Goal: Answer question/provide support

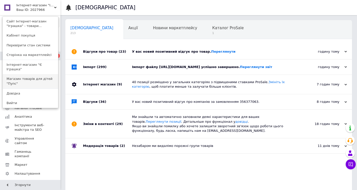
click at [43, 74] on link "Магазин товарів для дітей "Пупс"" at bounding box center [30, 81] width 55 height 14
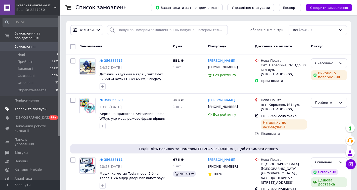
click at [37, 108] on span "Товари та послуги" at bounding box center [31, 109] width 32 height 5
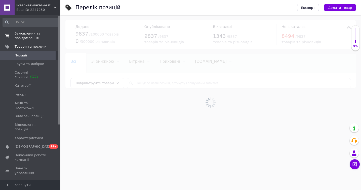
click at [37, 40] on span "Замовлення та повідомлення" at bounding box center [31, 35] width 32 height 9
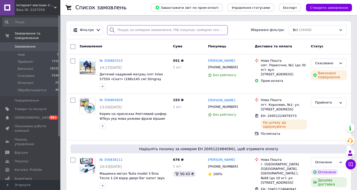
click at [157, 31] on input "search" at bounding box center [167, 30] width 121 height 10
paste input "355356944"
type input "355356944"
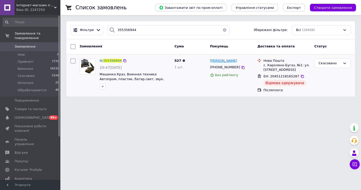
click at [226, 60] on span "Микола Яслик" at bounding box center [223, 61] width 27 height 4
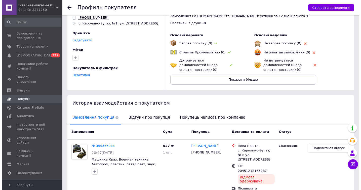
scroll to position [45, 0]
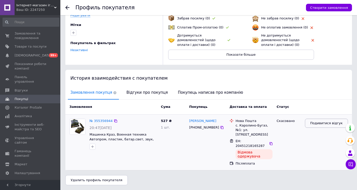
click at [324, 120] on button "Подивитися відгук" at bounding box center [326, 122] width 43 height 9
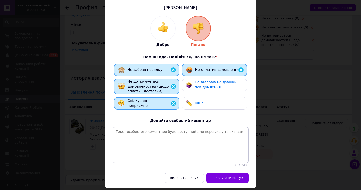
scroll to position [61, 0]
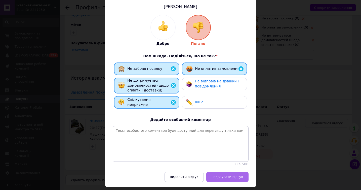
click at [219, 175] on span "Редагувати відгук" at bounding box center [227, 176] width 32 height 4
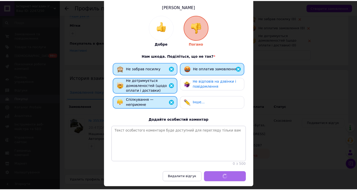
scroll to position [40, 0]
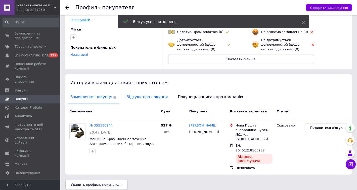
click at [151, 98] on span "Відгуки про покупця" at bounding box center [147, 96] width 46 height 13
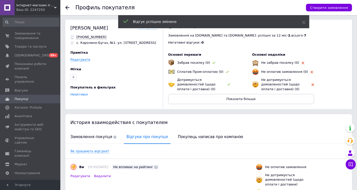
scroll to position [0, 0]
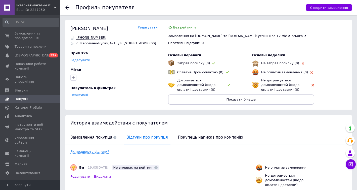
click at [40, 11] on div "Ваш ID: 2247250" at bounding box center [38, 10] width 44 height 5
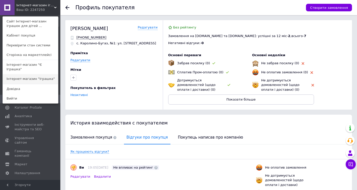
click at [39, 77] on link "Інтернет-магазин "Іграшка"" at bounding box center [30, 79] width 55 height 10
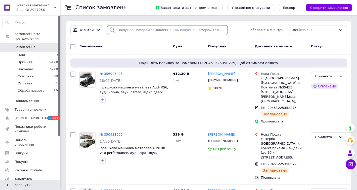
click at [128, 28] on input "search" at bounding box center [167, 30] width 121 height 10
paste input "353584406"
type input "353584406"
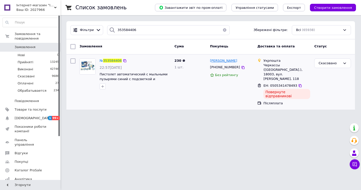
click at [218, 61] on span "[PERSON_NAME]" at bounding box center [223, 61] width 27 height 4
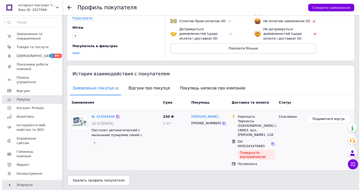
scroll to position [52, 0]
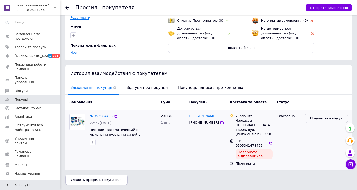
click at [315, 118] on span "Подивитися відгук" at bounding box center [326, 118] width 32 height 5
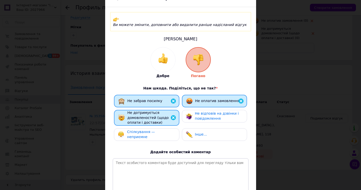
scroll to position [72, 0]
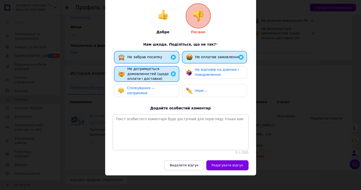
click at [209, 67] on div "Не відповів на дзвінки і повідомлення" at bounding box center [219, 72] width 48 height 10
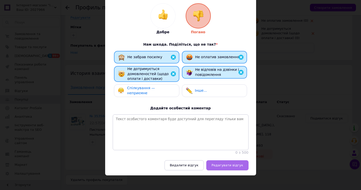
click at [225, 165] on button "Редагувати відгук" at bounding box center [227, 165] width 42 height 10
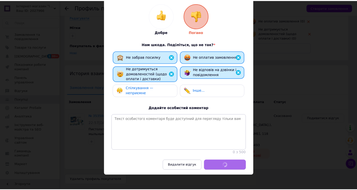
scroll to position [47, 0]
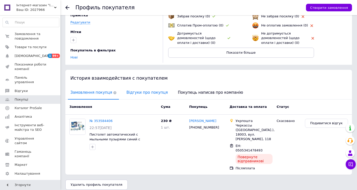
click at [139, 94] on span "Відгуки про покупця" at bounding box center [147, 92] width 46 height 13
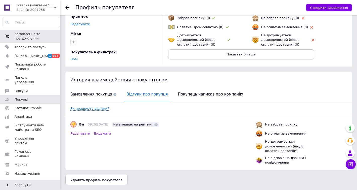
click at [38, 36] on span "Замовлення та повідомлення" at bounding box center [31, 36] width 32 height 9
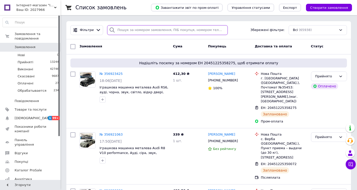
click at [145, 27] on input "search" at bounding box center [167, 30] width 121 height 10
paste input "354537903"
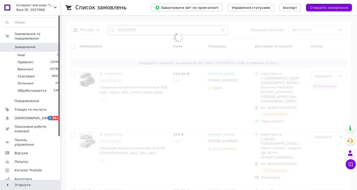
type input "354537903"
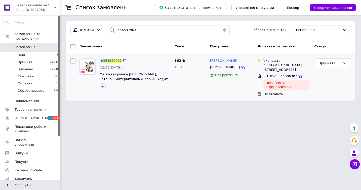
click at [218, 59] on span "[PERSON_NAME]" at bounding box center [223, 61] width 27 height 4
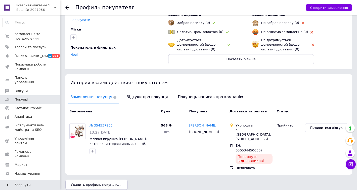
click at [145, 108] on div "Замовлення" at bounding box center [112, 111] width 91 height 9
click at [149, 100] on span "Відгуки про покупця" at bounding box center [147, 96] width 46 height 13
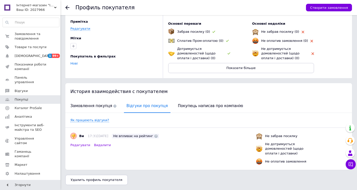
click at [81, 144] on span "Редагувати" at bounding box center [80, 145] width 20 height 5
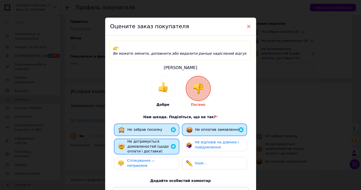
click at [250, 25] on span "×" at bounding box center [248, 26] width 5 height 9
